Goal: Find specific page/section: Find specific page/section

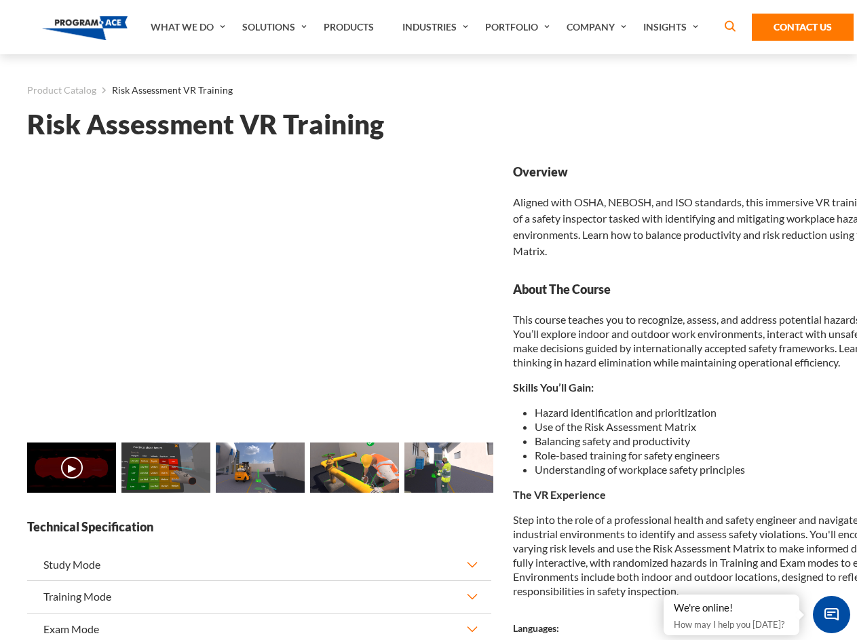
click at [276, 27] on link "Solutions" at bounding box center [275, 27] width 81 height 54
click at [0, 0] on div "AI & Computer Vision Solutions Computer Vision Quality Control AI tools for fas…" at bounding box center [0, 0] width 0 height 0
click at [0, 0] on div "AI & Computer Vision Solutions Virtual Training Solutions Virtual Tour Solution…" at bounding box center [0, 0] width 0 height 0
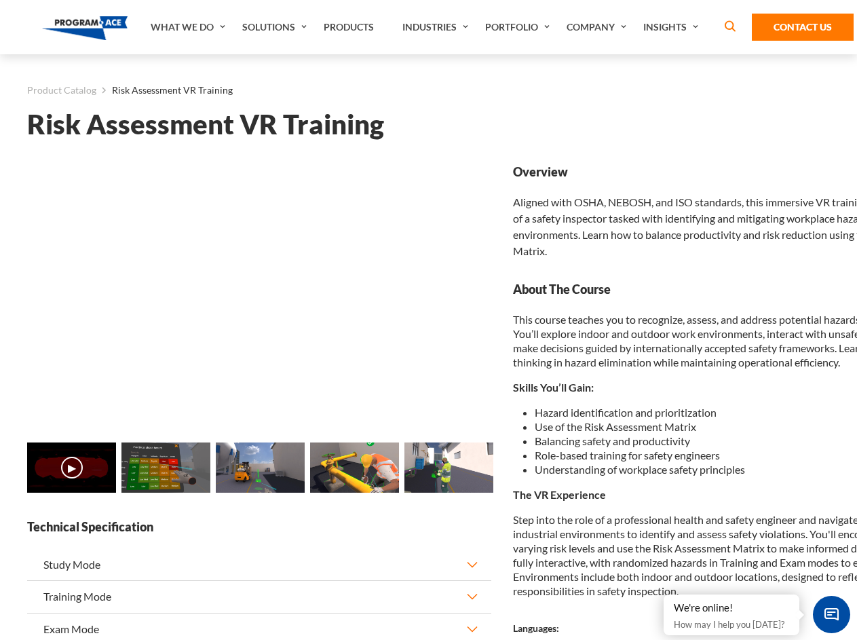
click at [0, 0] on div "AI & Computer Vision Solutions Virtual Training Solutions Virtual Tour Solution…" at bounding box center [0, 0] width 0 height 0
click at [0, 0] on div "AI & Computer Vision Solutions Computer Vision Quality Control AI tools for fas…" at bounding box center [0, 0] width 0 height 0
